Goal: Information Seeking & Learning: Learn about a topic

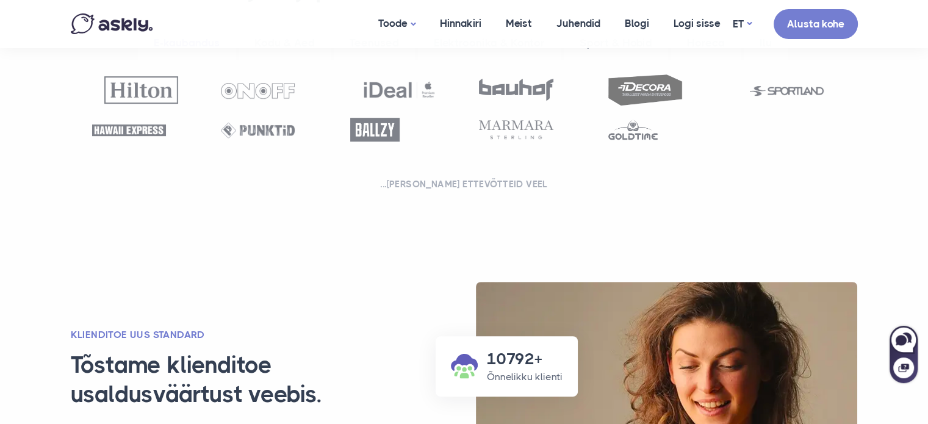
scroll to position [610, 0]
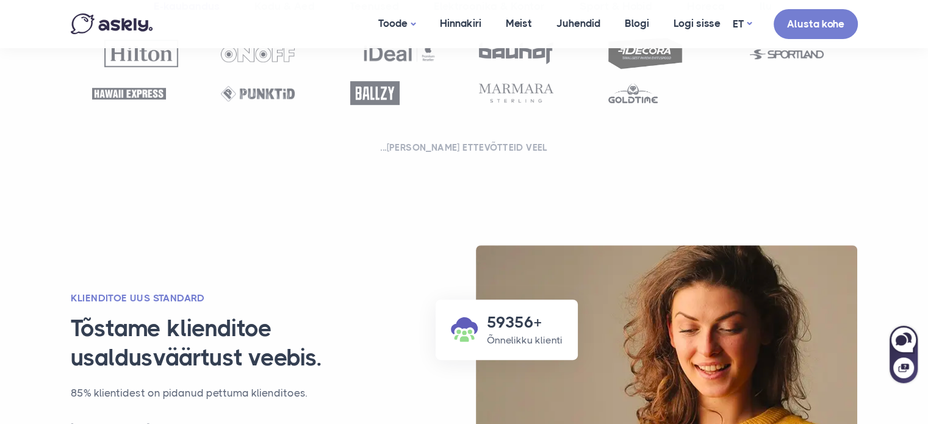
click at [567, 180] on div "**********" at bounding box center [464, 49] width 805 height 367
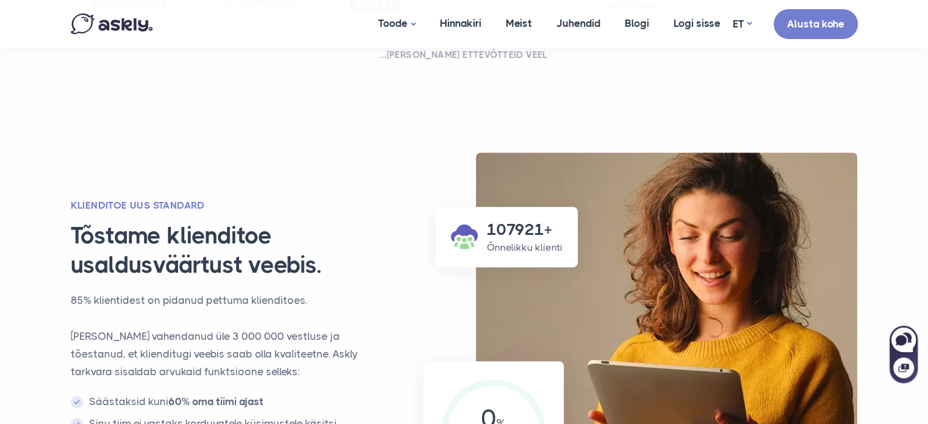
scroll to position [772, 0]
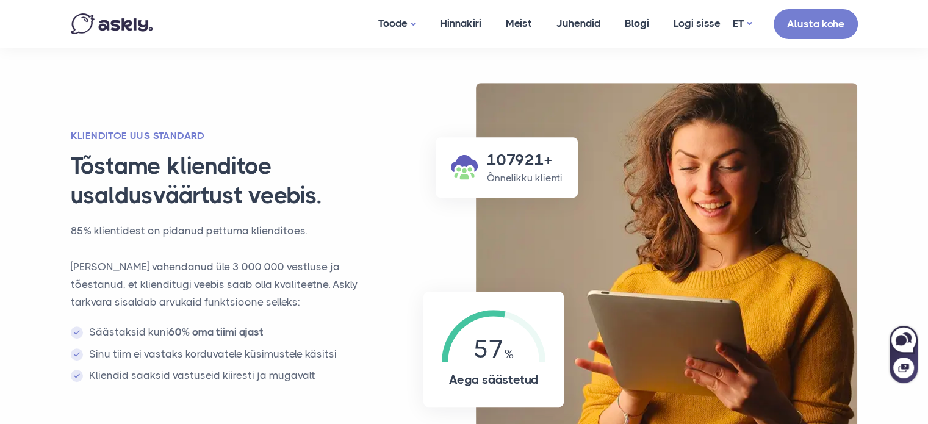
click at [239, 136] on h2 "KLIENDITOE UUS STANDARD" at bounding box center [228, 135] width 314 height 13
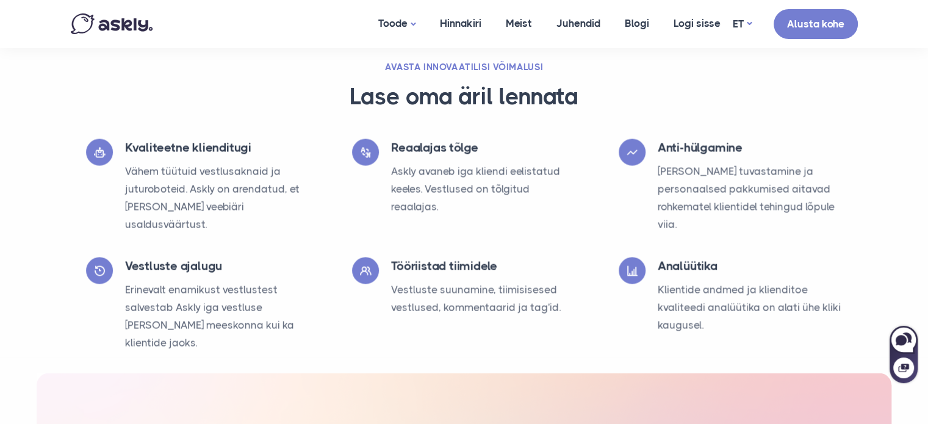
scroll to position [2399, 0]
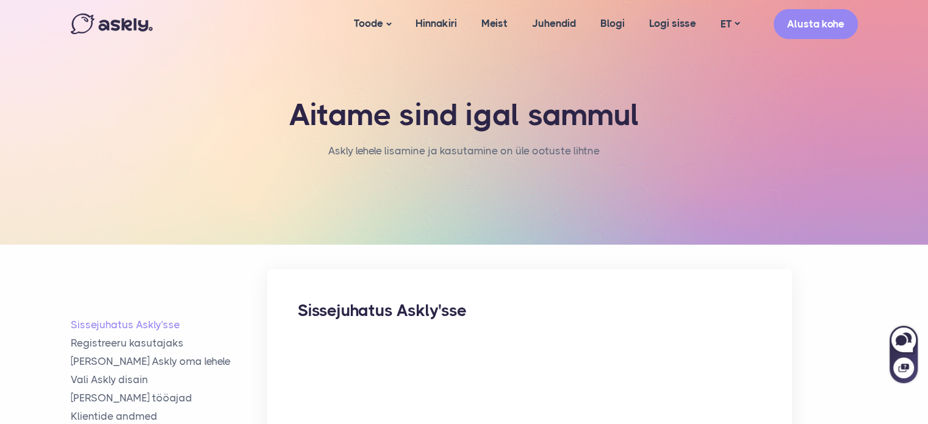
click at [145, 28] on img at bounding box center [112, 23] width 82 height 21
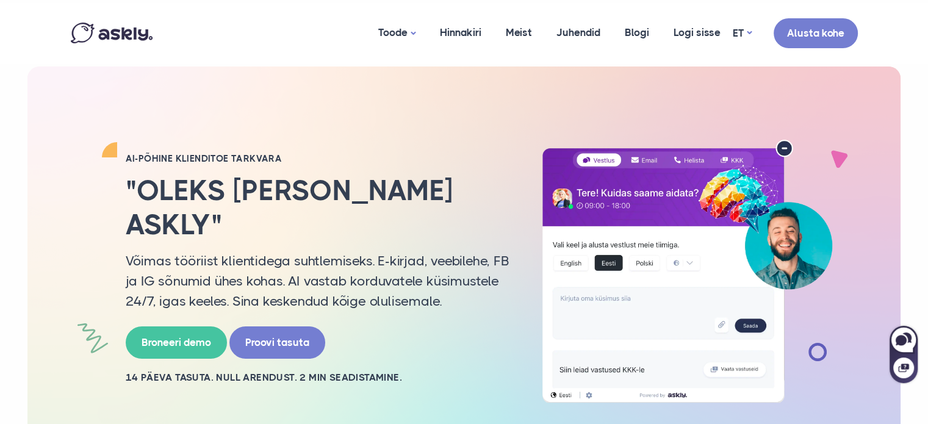
click at [547, 143] on img at bounding box center [686, 271] width 317 height 263
click at [587, 116] on div "AI-PÕHINE KLIENDITOE TARKVARA "Oleks igal lehel Askly" Võimas tööriist klientid…" at bounding box center [464, 271] width 805 height 410
click at [583, 127] on div "AI-PÕHINE KLIENDITOE TARKVARA "Oleks igal lehel Askly" Võimas tööriist klientid…" at bounding box center [464, 271] width 805 height 410
click at [470, 34] on link "Hinnakiri" at bounding box center [461, 32] width 66 height 59
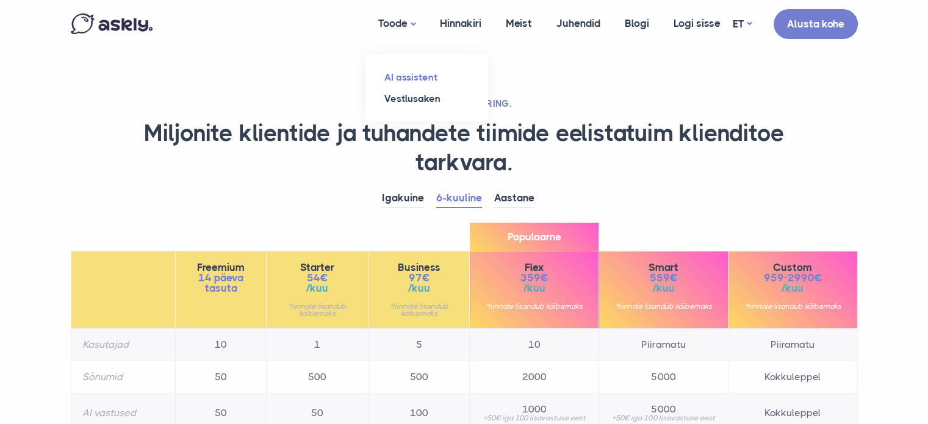
click at [407, 74] on link "AI assistent" at bounding box center [427, 76] width 122 height 21
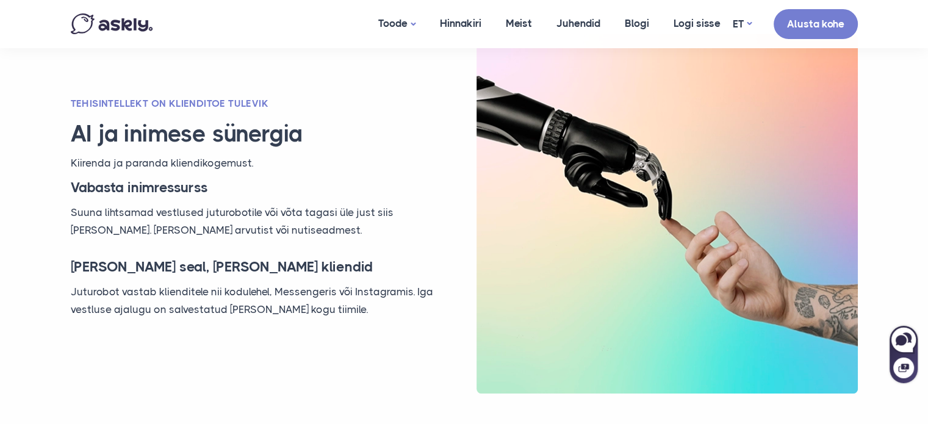
scroll to position [813, 0]
